Goal: Task Accomplishment & Management: Complete application form

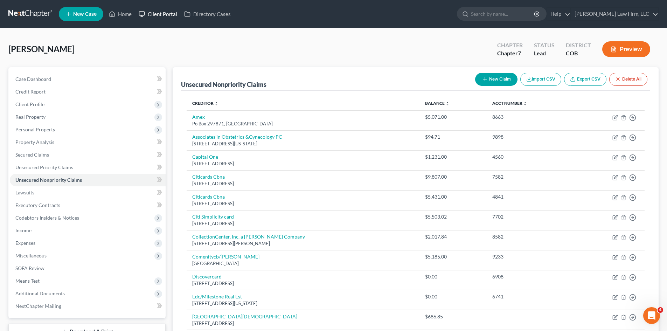
click at [153, 14] on link "Client Portal" at bounding box center [158, 14] width 46 height 13
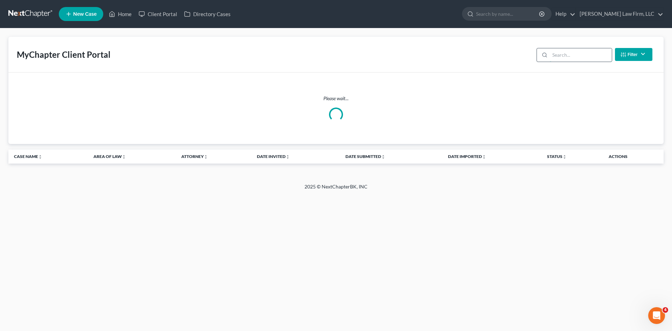
click at [579, 58] on input "search" at bounding box center [581, 54] width 62 height 13
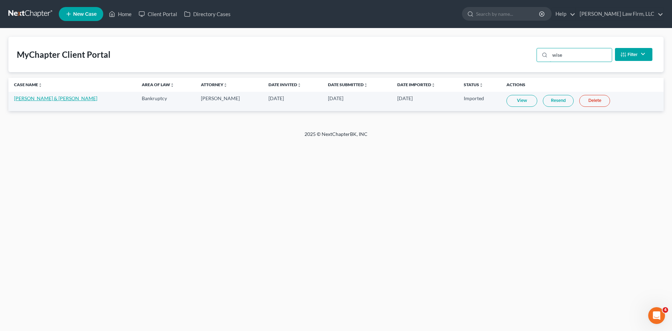
type input "wise"
click at [52, 99] on link "[PERSON_NAME] & [PERSON_NAME]" at bounding box center [55, 98] width 83 height 6
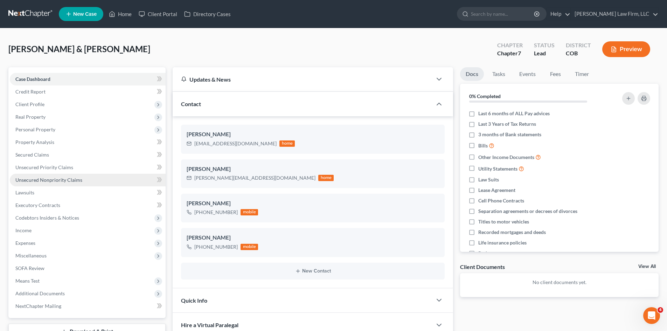
click at [45, 179] on span "Unsecured Nonpriority Claims" at bounding box center [48, 180] width 67 height 6
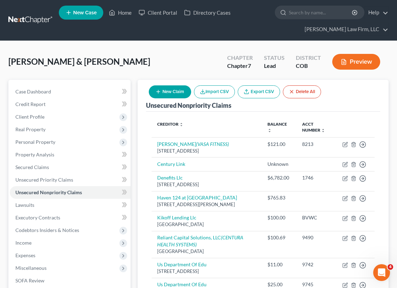
click at [171, 90] on button "New Claim" at bounding box center [170, 91] width 42 height 13
select select "2"
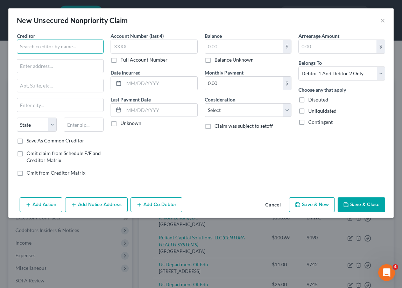
click at [76, 49] on input "text" at bounding box center [60, 47] width 87 height 14
type input "Diversified [MEDICAL_DATA] of [US_STATE]"
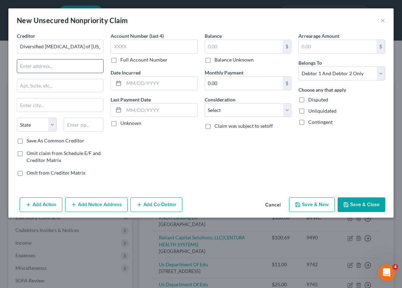
click at [53, 67] on input "text" at bounding box center [60, 66] width 86 height 13
paste input "PO BOX 746523"
type input "PO BOX 746523"
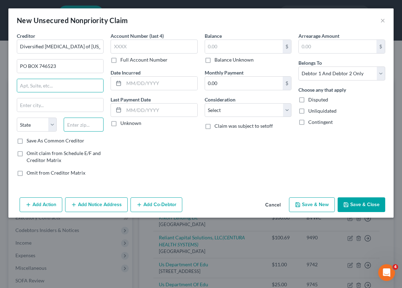
click at [89, 121] on input "text" at bounding box center [84, 125] width 40 height 14
type input "30374"
type input "[GEOGRAPHIC_DATA]"
select select "10"
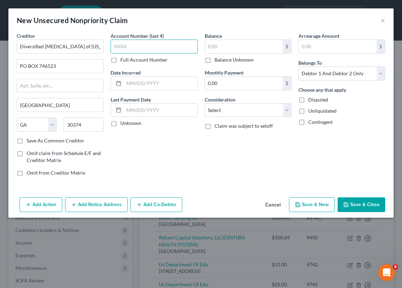
click at [164, 47] on input "text" at bounding box center [154, 47] width 87 height 14
type input "3747"
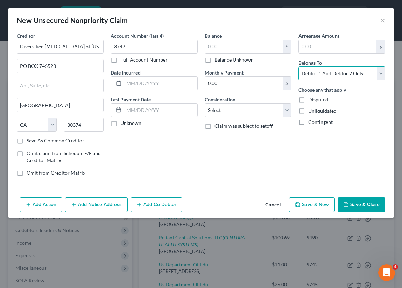
click at [319, 79] on select "Select Debtor 1 Only Debtor 2 Only Debtor 1 And Debtor 2 Only At Least One Of T…" at bounding box center [342, 74] width 87 height 14
select select "0"
click at [299, 67] on select "Select Debtor 1 Only Debtor 2 Only Debtor 1 And Debtor 2 Only At Least One Of T…" at bounding box center [342, 74] width 87 height 14
drag, startPoint x: 225, startPoint y: 65, endPoint x: 223, endPoint y: 58, distance: 7.2
click at [225, 65] on div "Balance $ Balance Unknown Balance Undetermined $ Balance Unknown Monthly Paymen…" at bounding box center [248, 107] width 94 height 150
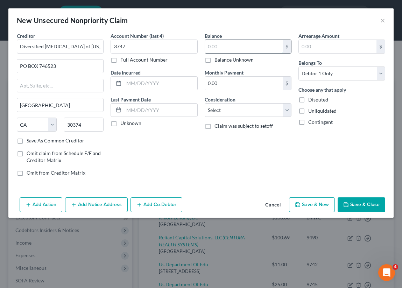
click at [226, 42] on input "text" at bounding box center [244, 46] width 78 height 13
type input "948"
click at [273, 113] on select "Select Cable / Satellite Services Collection Agency Credit Card Debt Debt Couns…" at bounding box center [248, 110] width 87 height 14
select select "9"
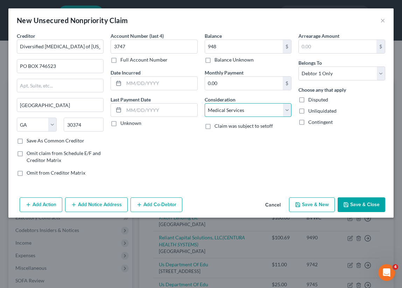
click at [205, 103] on select "Select Cable / Satellite Services Collection Agency Credit Card Debt Debt Couns…" at bounding box center [248, 110] width 87 height 14
click at [154, 82] on input "text" at bounding box center [160, 83] width 73 height 13
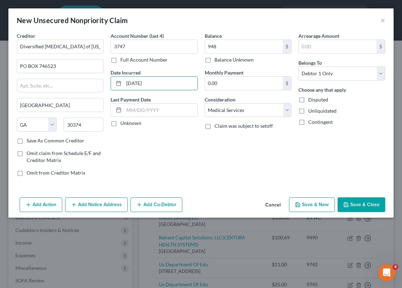
type input "[DATE]"
click at [375, 204] on button "Save & Close" at bounding box center [362, 204] width 48 height 15
type input "948.00"
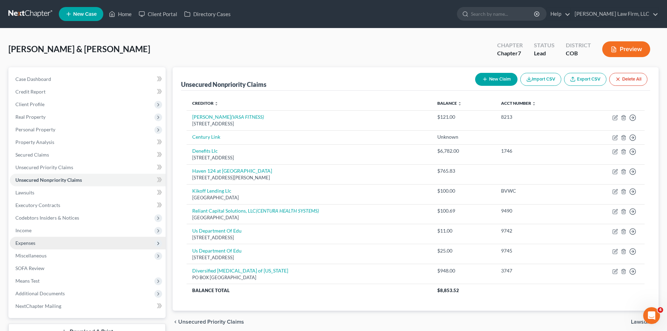
click at [36, 242] on span "Expenses" at bounding box center [88, 243] width 156 height 13
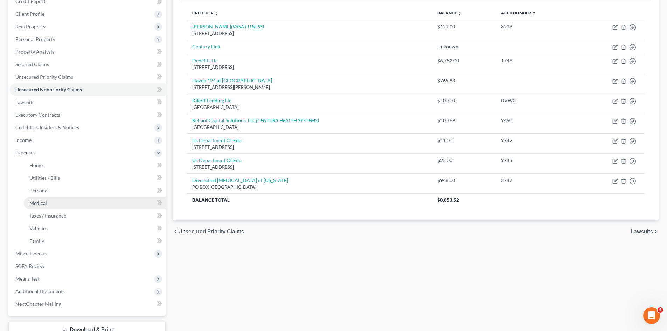
scroll to position [105, 0]
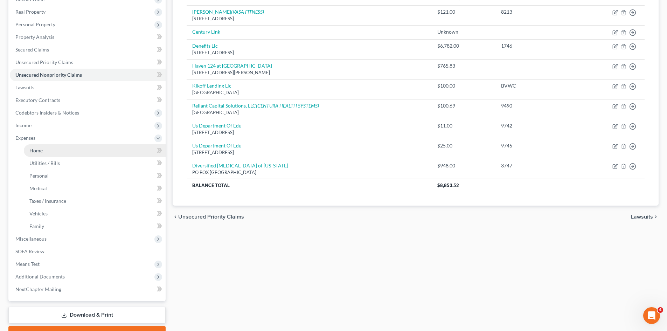
click at [65, 151] on link "Home" at bounding box center [95, 150] width 142 height 13
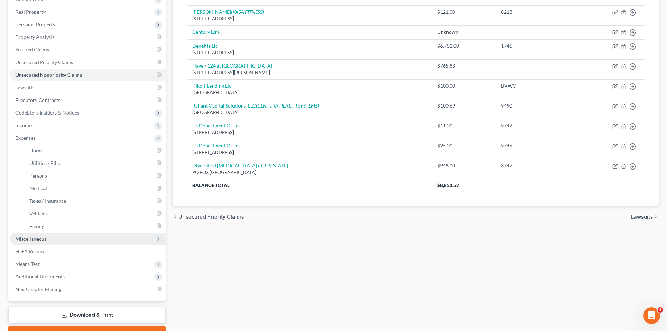
click at [65, 233] on span "Miscellaneous" at bounding box center [88, 238] width 156 height 13
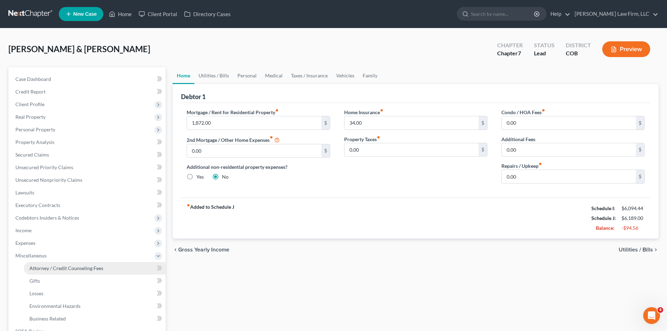
click at [42, 272] on link "Attorney / Credit Counseling Fees" at bounding box center [95, 268] width 142 height 13
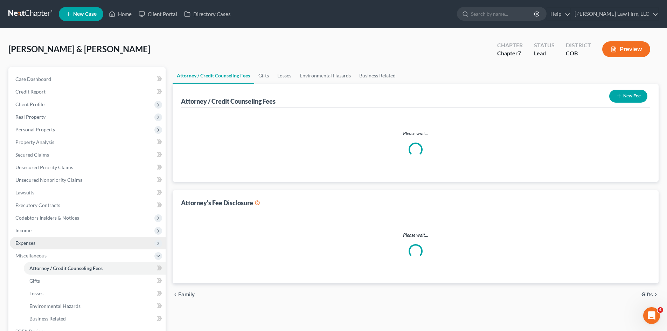
select select "0"
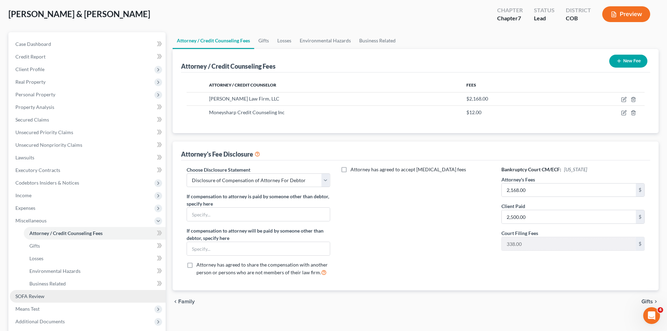
scroll to position [70, 0]
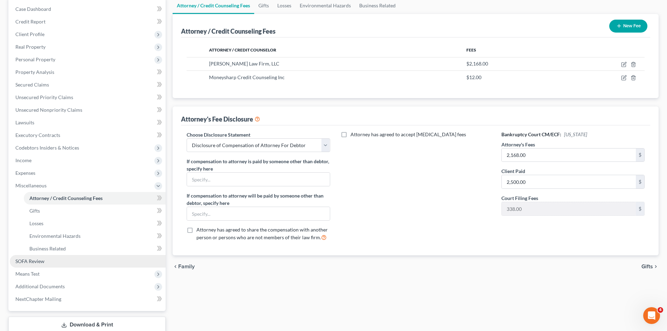
click at [71, 261] on link "SOFA Review" at bounding box center [88, 261] width 156 height 13
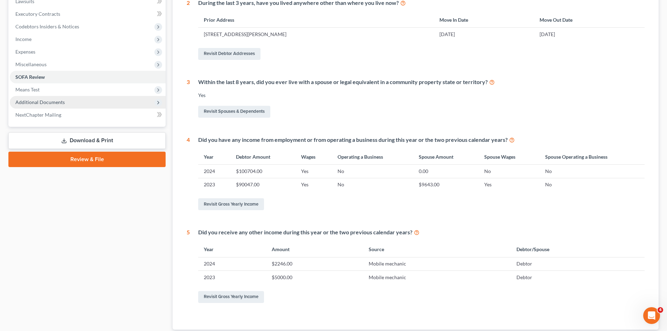
scroll to position [134, 0]
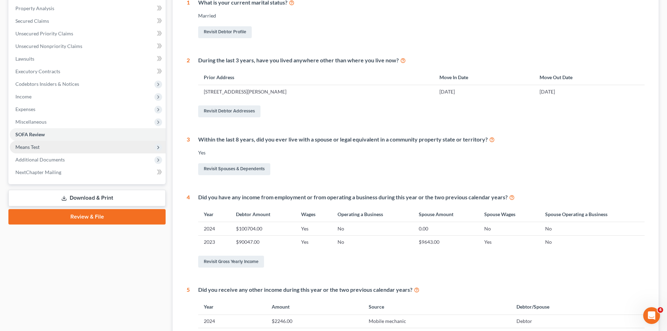
click at [29, 148] on span "Means Test" at bounding box center [27, 147] width 24 height 6
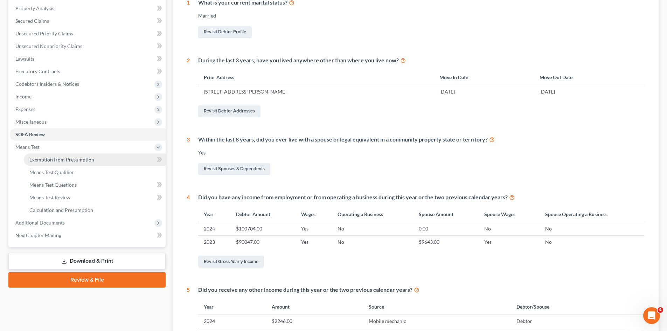
click at [73, 161] on span "Exemption from Presumption" at bounding box center [61, 159] width 65 height 6
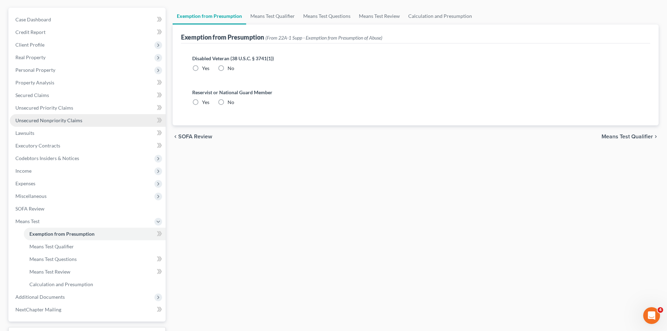
radio input "true"
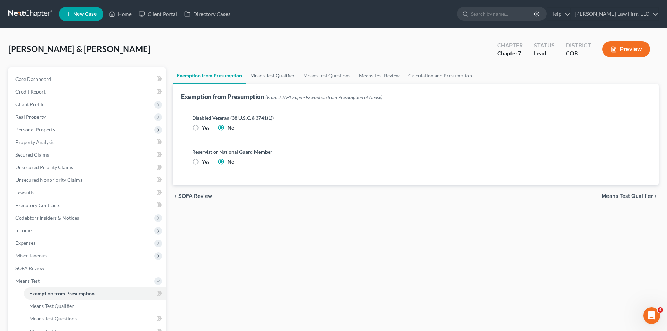
click at [268, 75] on link "Means Test Qualifier" at bounding box center [272, 75] width 53 height 17
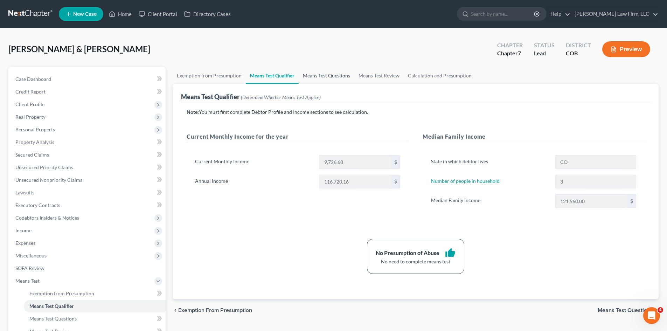
click at [317, 76] on link "Means Test Questions" at bounding box center [327, 75] width 56 height 17
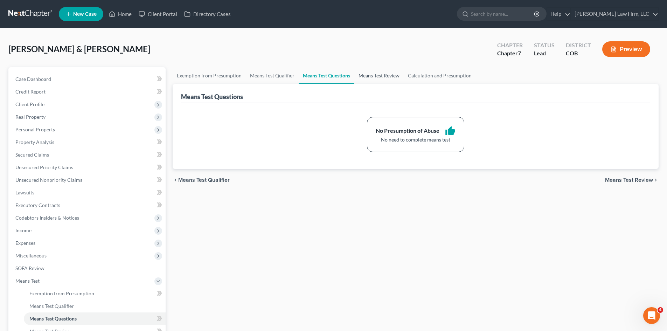
click at [384, 76] on link "Means Test Review" at bounding box center [378, 75] width 49 height 17
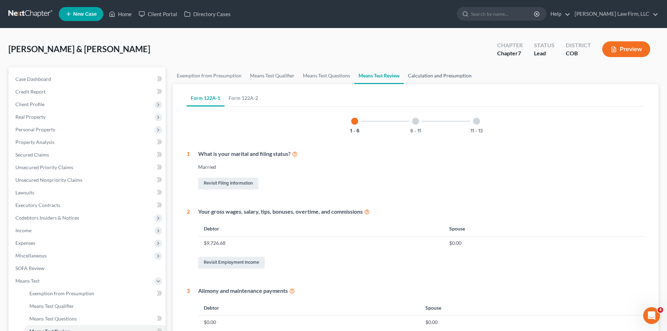
click at [444, 76] on link "Calculation and Presumption" at bounding box center [440, 75] width 72 height 17
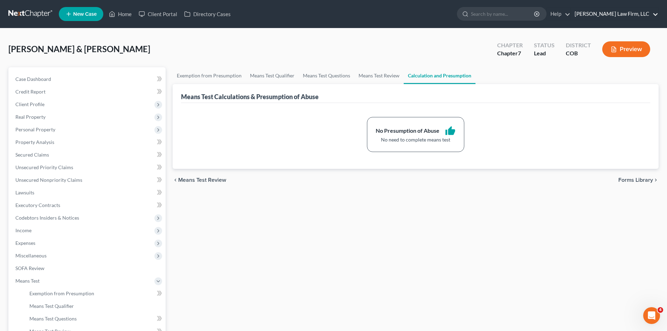
click at [656, 18] on link "[PERSON_NAME] Law Firm, LLC" at bounding box center [614, 14] width 87 height 13
